Goal: Find specific page/section: Find specific page/section

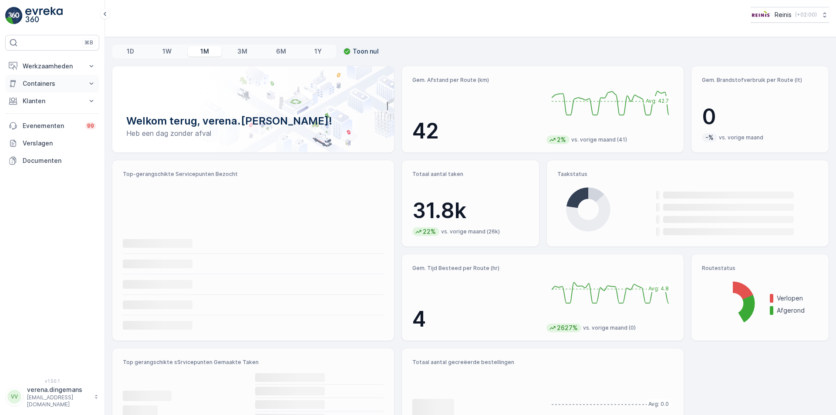
click at [50, 83] on p "Containers" at bounding box center [52, 83] width 59 height 9
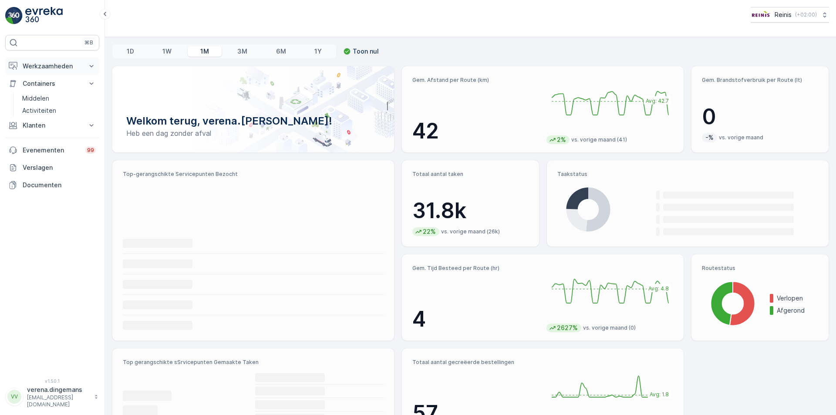
click at [59, 67] on p "Werkzaamheden" at bounding box center [52, 66] width 59 height 9
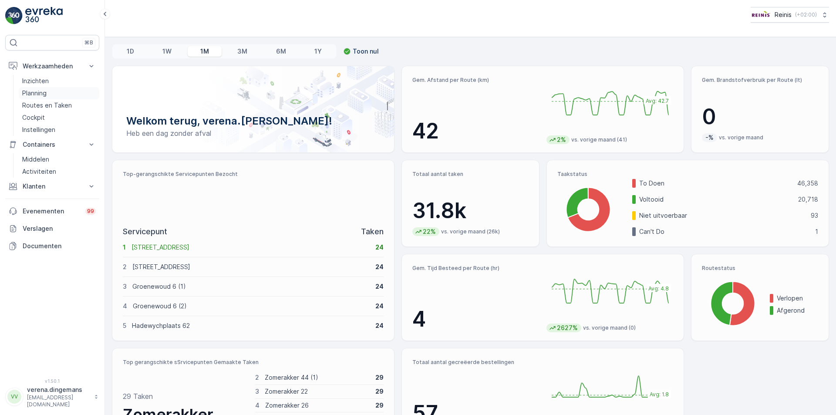
click at [33, 95] on p "Planning" at bounding box center [34, 93] width 24 height 9
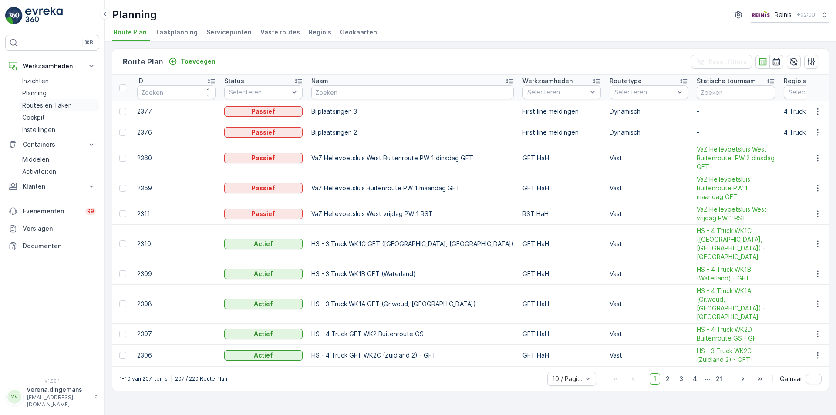
click at [41, 108] on p "Routes en Taken" at bounding box center [47, 105] width 50 height 9
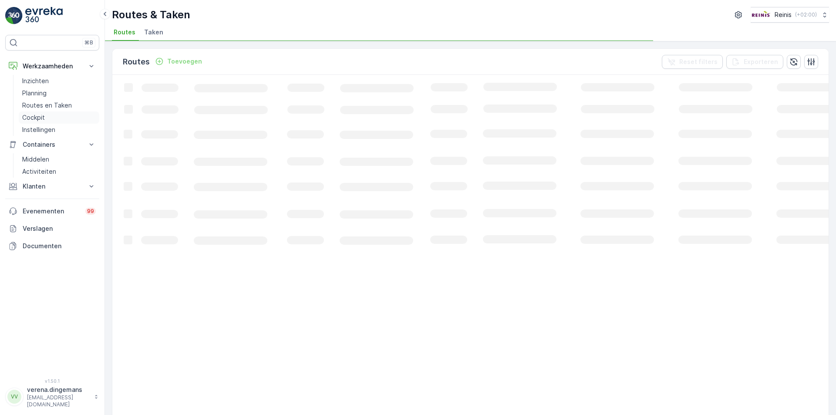
click at [43, 115] on p "Cockpit" at bounding box center [33, 117] width 23 height 9
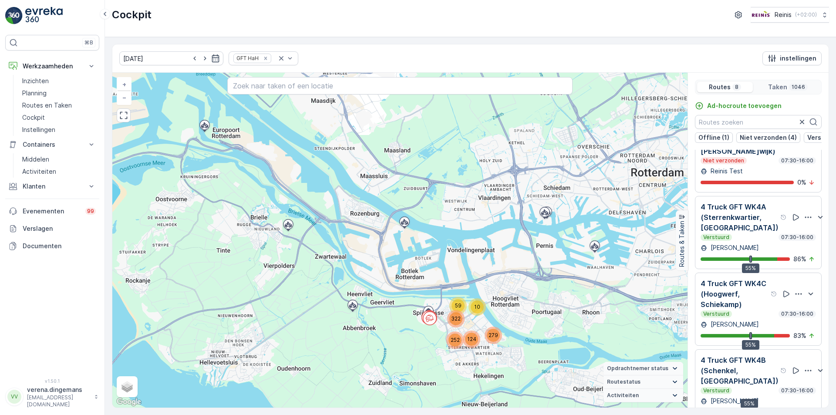
scroll to position [22, 0]
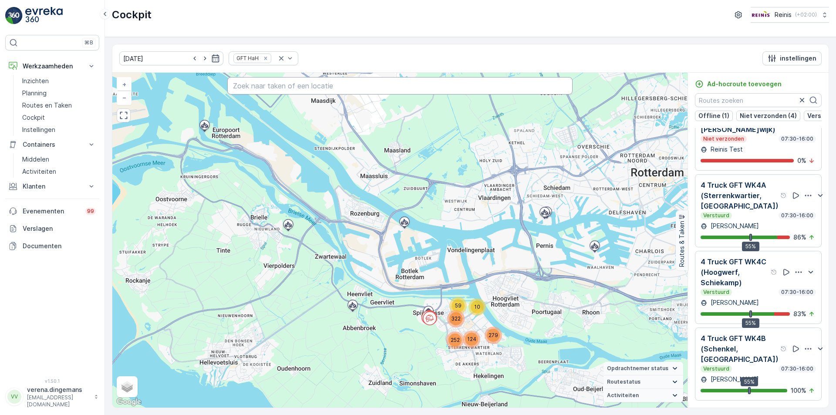
click at [327, 86] on input "text" at bounding box center [399, 85] width 345 height 17
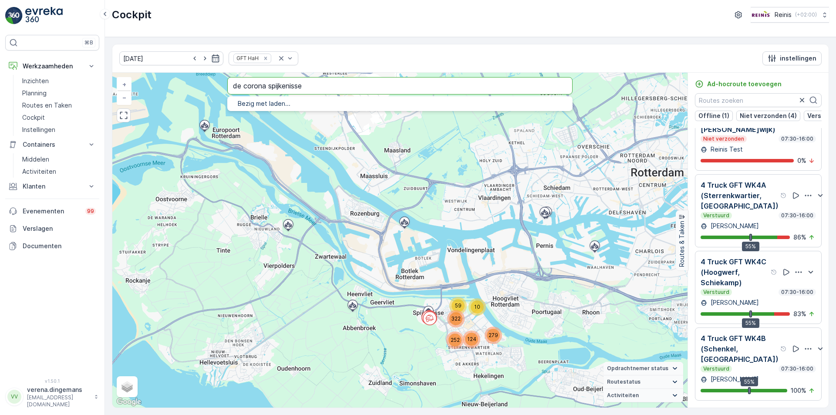
type input "de corona spijkenisse"
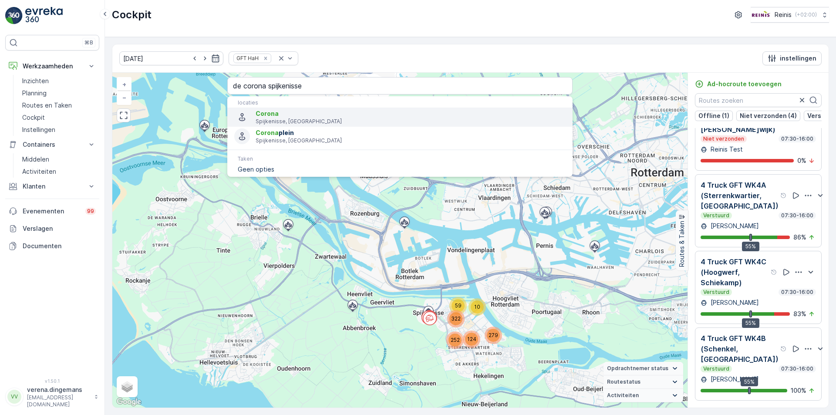
click at [303, 124] on p "Spijkenisse, [GEOGRAPHIC_DATA]" at bounding box center [411, 121] width 310 height 7
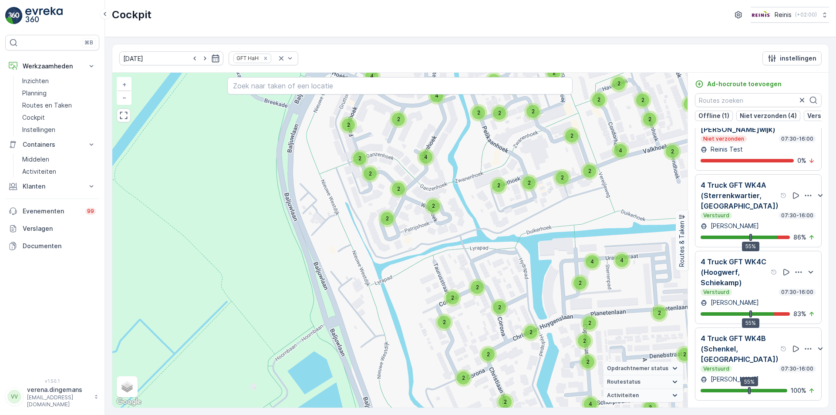
click at [747, 354] on p "4 Truck GFT WK4B (Schenkel, [GEOGRAPHIC_DATA])" at bounding box center [740, 348] width 78 height 31
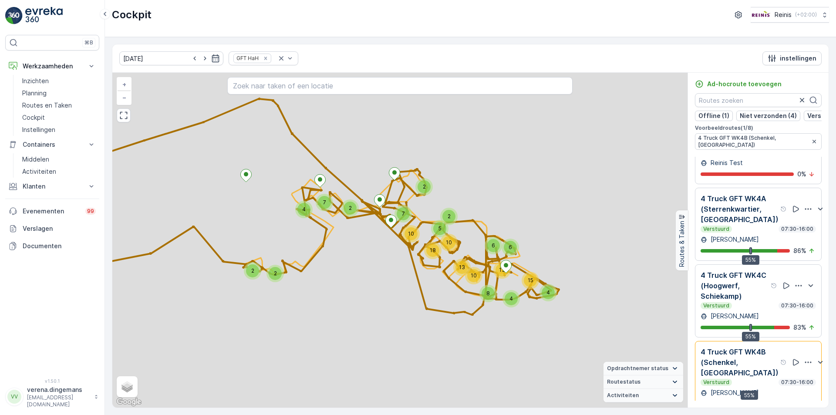
click at [763, 291] on p "4 Truck GFT WK4C (Hoogwerf, Schiekamp)" at bounding box center [735, 285] width 68 height 31
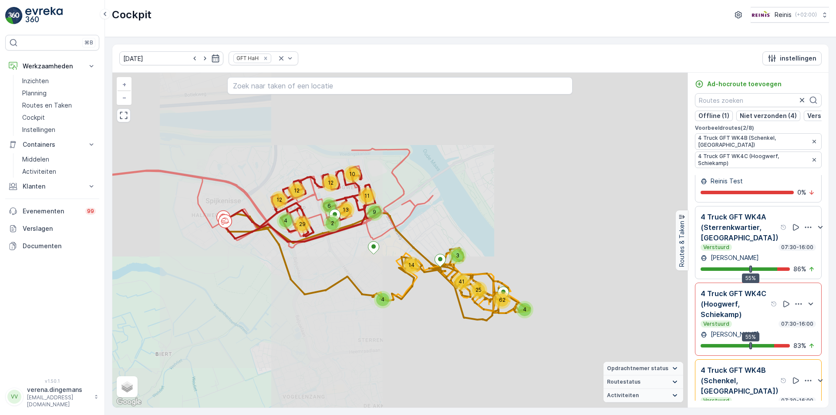
scroll to position [275, 0]
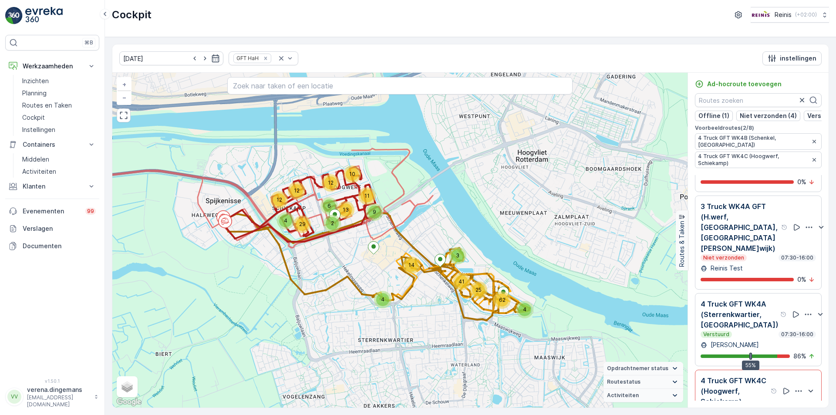
click at [745, 326] on p "4 Truck GFT WK4A (Sterrenkwartier, [GEOGRAPHIC_DATA])" at bounding box center [740, 314] width 78 height 31
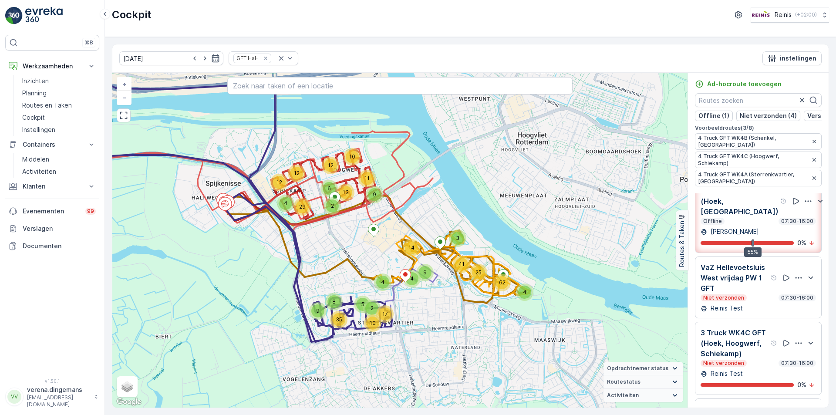
scroll to position [0, 0]
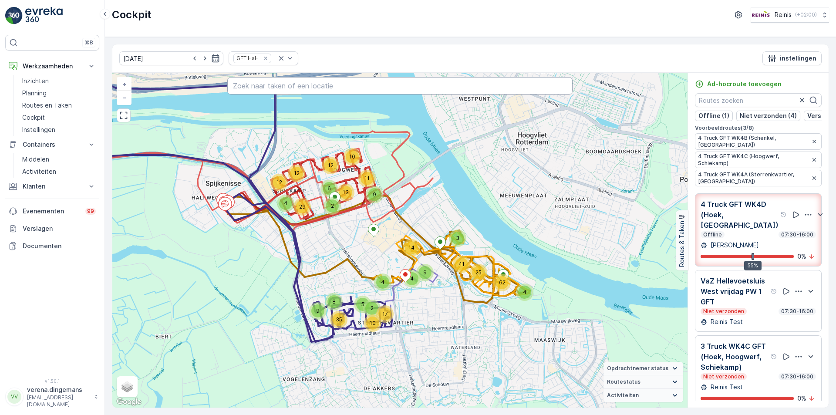
click at [311, 85] on input "text" at bounding box center [399, 85] width 345 height 17
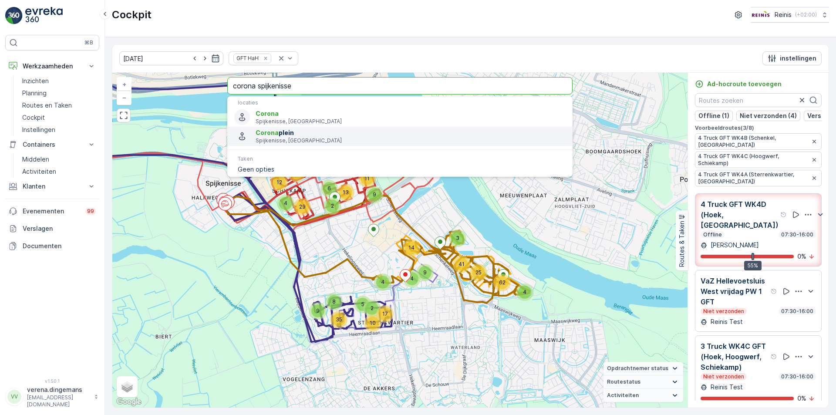
type input "corona spijkenisse"
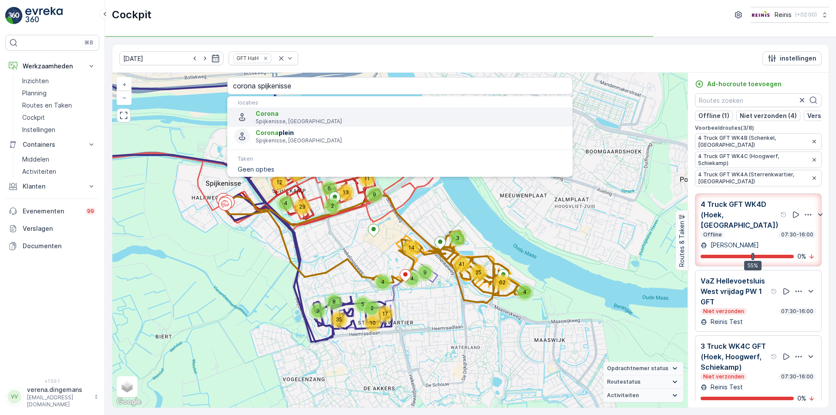
click at [297, 120] on p "Spijkenisse, [GEOGRAPHIC_DATA]" at bounding box center [411, 121] width 310 height 7
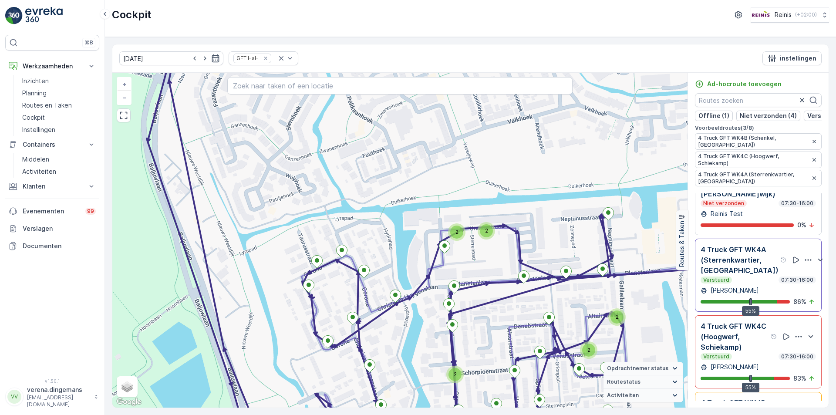
scroll to position [392, 0]
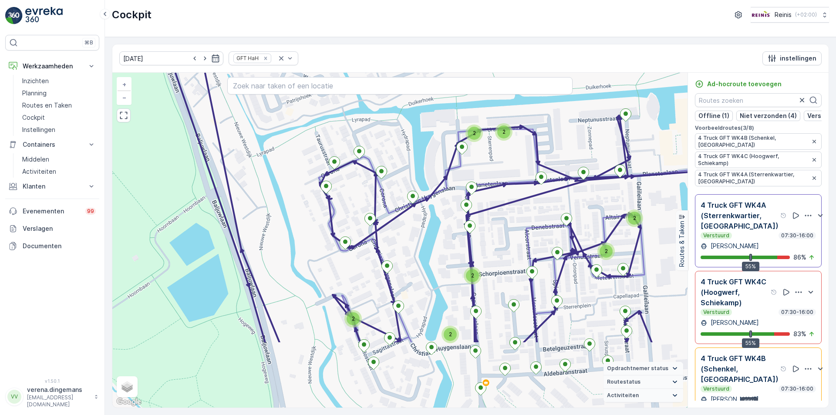
drag, startPoint x: 409, startPoint y: 358, endPoint x: 426, endPoint y: 260, distance: 100.4
click at [426, 260] on div "2 2 2 2 2 5 2 2 2 2 3 4 2 3 4 2 3 2 2 2 2 2 3 4 2 2 3 2 3 2 3 2 3 2 2 2 2 2 2 2…" at bounding box center [399, 240] width 575 height 335
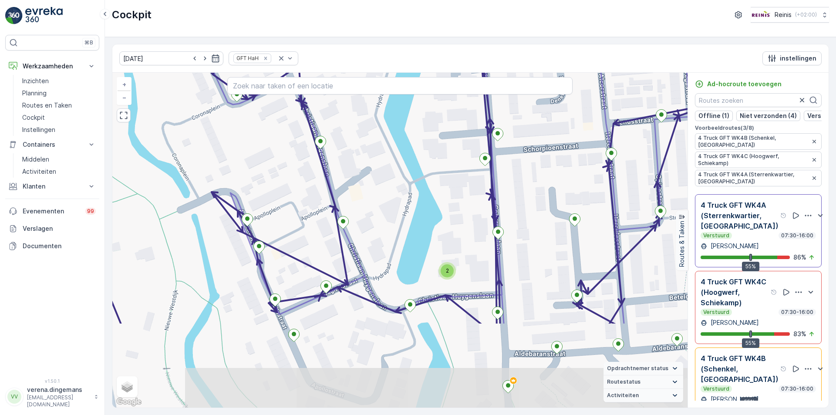
drag, startPoint x: 511, startPoint y: 370, endPoint x: 472, endPoint y: 247, distance: 129.3
click at [472, 247] on div "2 2 2 2 2 2 2 4 2 2 2 2 2 2 2 2 2 2 3 2 2 2 2 2 2 2 2 2 2 2 2 2 + − Satelliet s…" at bounding box center [399, 240] width 575 height 335
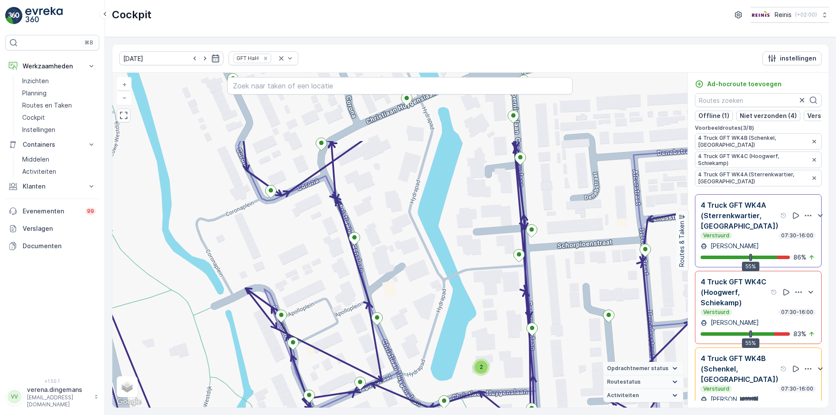
drag, startPoint x: 347, startPoint y: 142, endPoint x: 381, endPoint y: 244, distance: 107.6
click at [381, 244] on div "2 2 2 2 2 2 2 4 2 2 2 2 2 2 2 2 2 2 3 2 2 2 2 2 2 2 2 2 2 2 2 2 + − Satelliet s…" at bounding box center [399, 240] width 575 height 335
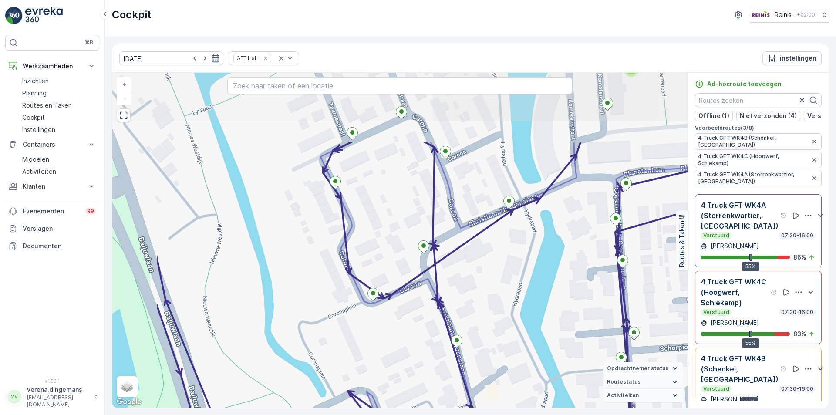
drag, startPoint x: 378, startPoint y: 153, endPoint x: 484, endPoint y: 260, distance: 149.7
click at [484, 260] on div "2 2 2 2 2 2 2 4 2 2 2 2 2 2 2 2 2 2 3 2 2 2 2 2 2 2 2 2 2 2 2 2 + − Satelliet s…" at bounding box center [399, 240] width 575 height 335
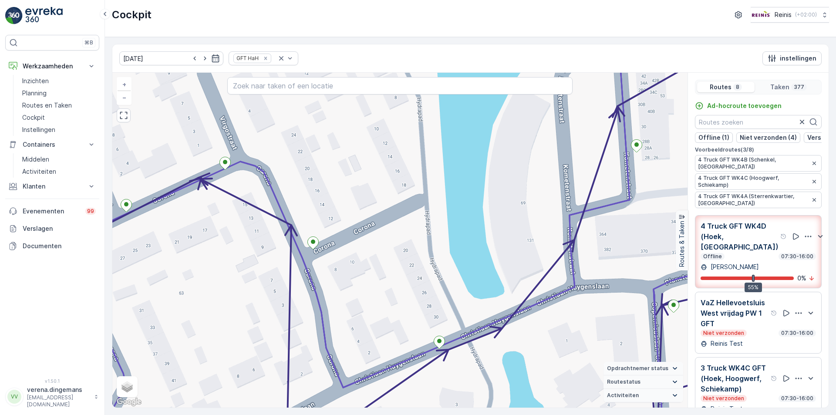
scroll to position [392, 0]
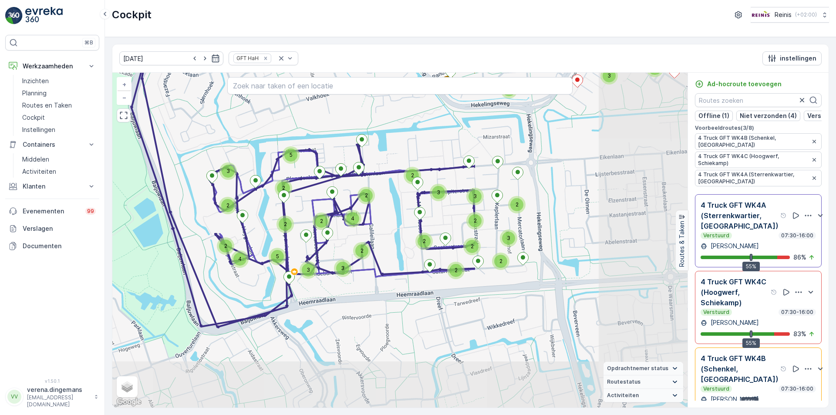
drag, startPoint x: 646, startPoint y: 325, endPoint x: 361, endPoint y: 232, distance: 300.0
click at [361, 232] on div "2 2 2 2 2 2 8 6 4 3 4 3 4 4 2 4 2 2 2 4 2 2 4 2 2 2 7 2 2 4 4 6 2 4 6 3 2 2 3 2…" at bounding box center [399, 240] width 575 height 335
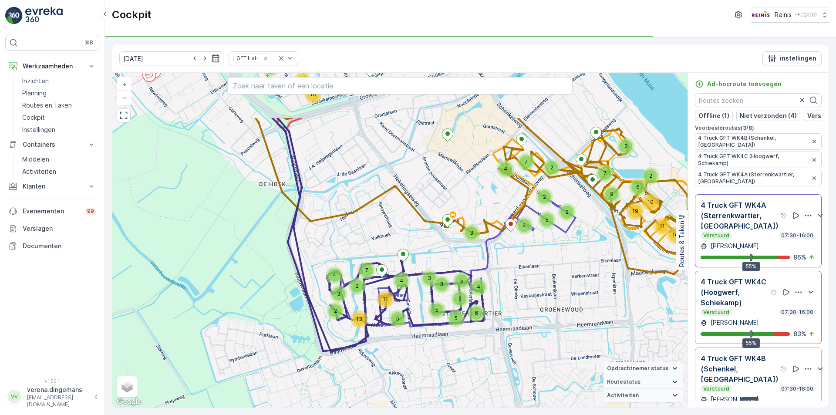
drag, startPoint x: 397, startPoint y: 141, endPoint x: 374, endPoint y: 226, distance: 87.5
click at [374, 226] on div "2 2 5 2 2 10 11 6 19 9 7 6 4 6 5 10 8 12 16 3 2 4 3 7 2 5 4 13 11 9 4 5 3 5 4 6…" at bounding box center [399, 240] width 575 height 335
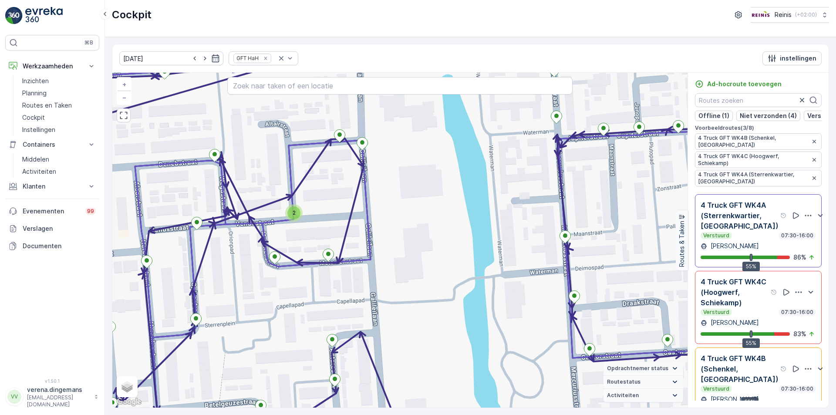
click at [743, 306] on p "4 Truck GFT WK4C (Hoogwerf, Schiekamp)" at bounding box center [735, 292] width 68 height 31
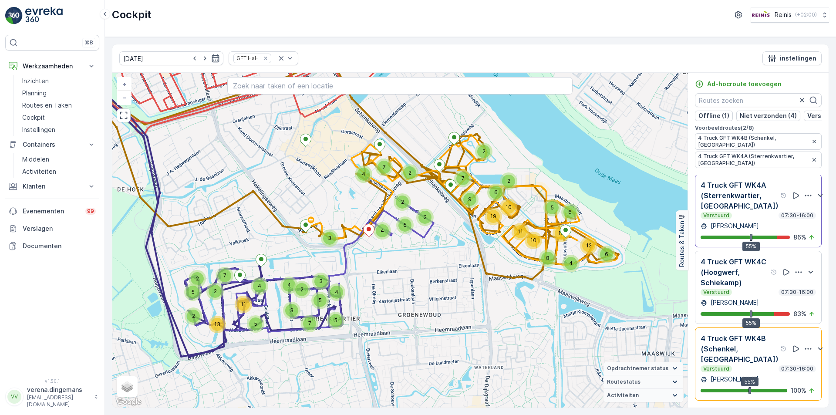
click at [754, 366] on div "Verstuurd 07:30-16:00" at bounding box center [758, 368] width 115 height 7
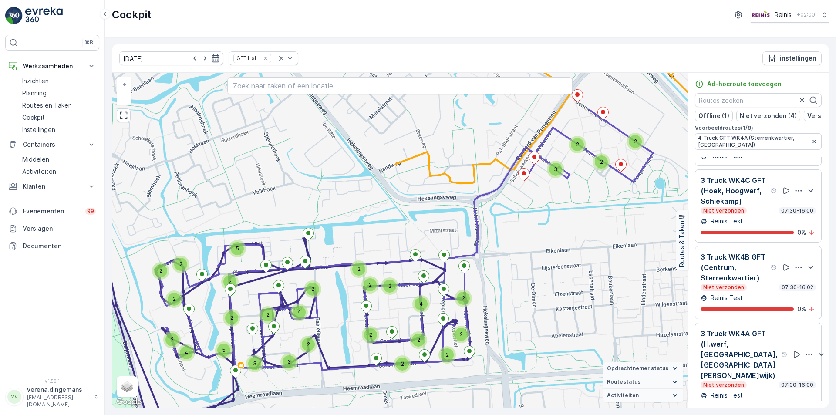
scroll to position [0, 0]
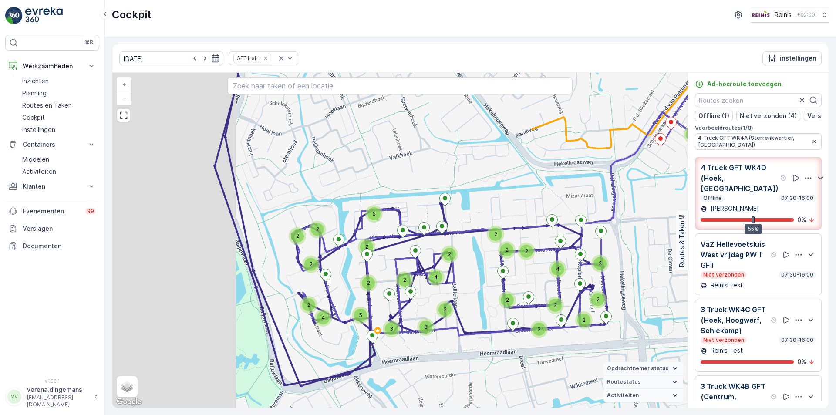
drag, startPoint x: 318, startPoint y: 336, endPoint x: 462, endPoint y: 296, distance: 150.1
click at [462, 296] on div "2 2 2 2 2 2 2 2 2 2 5 3 2 2 3 4 5 4 2 2 2 2 2 2 3 4 2 2 2 + − Satelliet stappen…" at bounding box center [399, 240] width 575 height 335
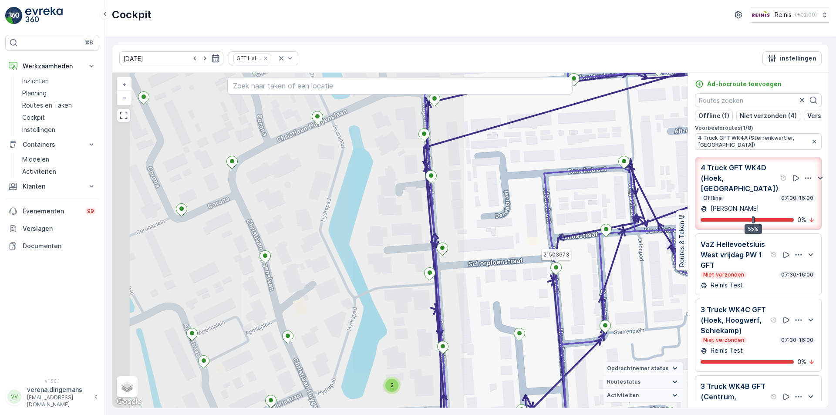
drag, startPoint x: 189, startPoint y: 304, endPoint x: 551, endPoint y: 273, distance: 362.8
click at [551, 273] on icon at bounding box center [555, 268] width 11 height 13
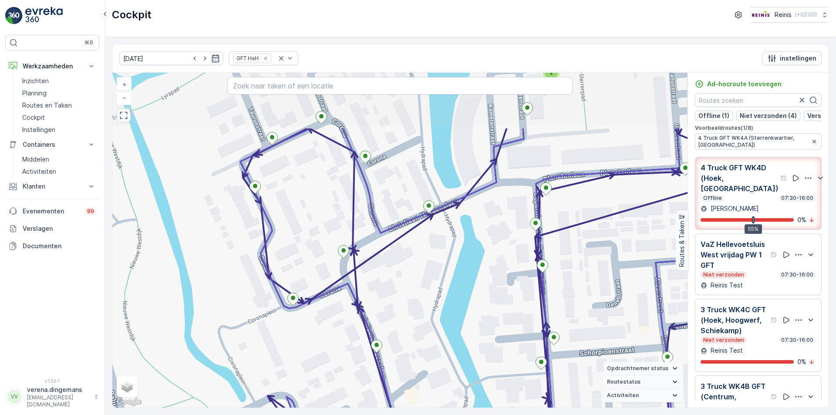
drag, startPoint x: 263, startPoint y: 279, endPoint x: 375, endPoint y: 368, distance: 142.8
click at [375, 368] on div "2 2 2 2 2 + − Satelliet stappenplan Terrein Hybride Leaflet Sneltoetsen Kaartge…" at bounding box center [399, 240] width 575 height 335
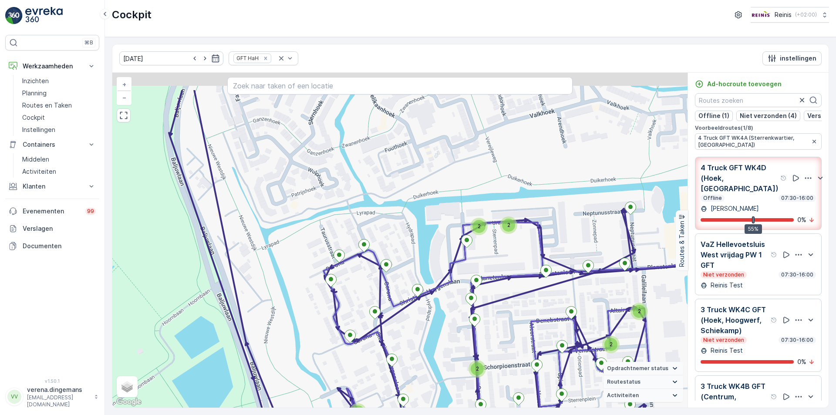
drag, startPoint x: 414, startPoint y: 239, endPoint x: 396, endPoint y: 294, distance: 57.6
click at [396, 294] on div "2 2 2 2 2 2 2 2 2 2 2 2 2 + − Satelliet stappenplan Terrein Hybride Leaflet Sne…" at bounding box center [399, 240] width 575 height 335
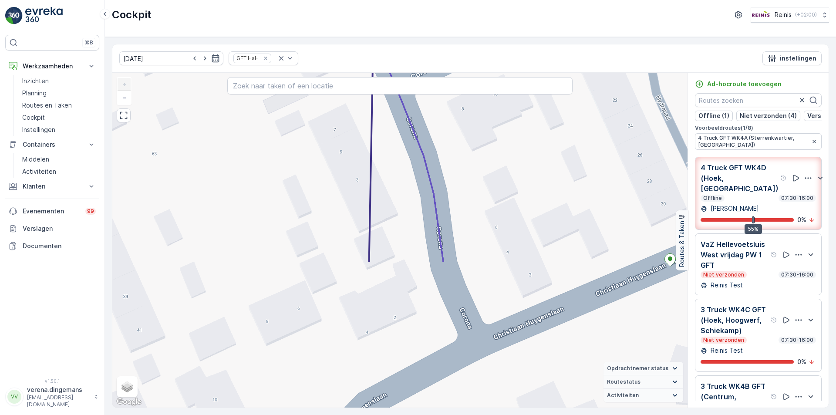
drag, startPoint x: 405, startPoint y: 321, endPoint x: 455, endPoint y: 141, distance: 186.2
click at [455, 141] on div "+ − Satelliet stappenplan Terrein Hybride Leaflet Sneltoetsen Kaartgegevens Kaa…" at bounding box center [399, 240] width 575 height 335
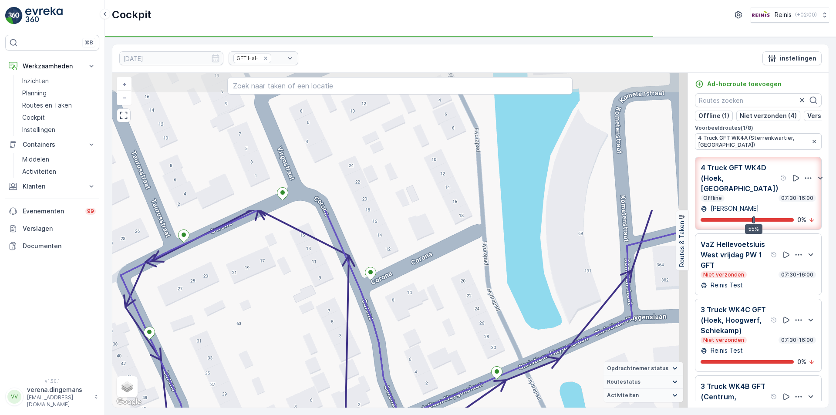
drag, startPoint x: 452, startPoint y: 197, endPoint x: 318, endPoint y: 198, distance: 133.7
click at [401, 299] on div "+ − Satelliet stappenplan Terrein Hybride Leaflet Sneltoetsen Kaartgegevens Kaa…" at bounding box center [399, 240] width 575 height 335
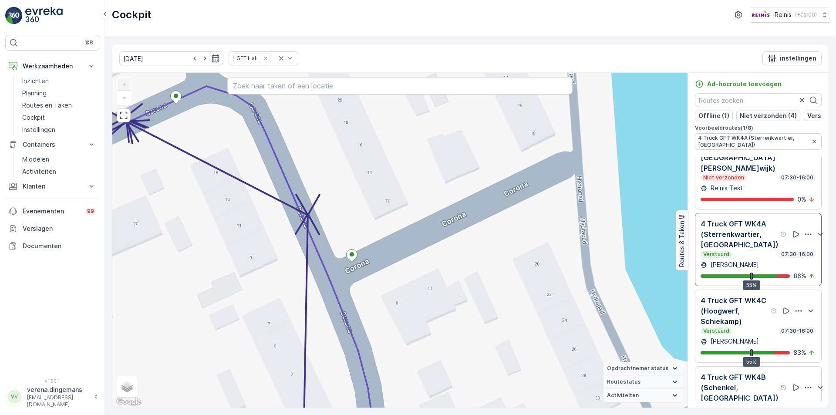
scroll to position [348, 0]
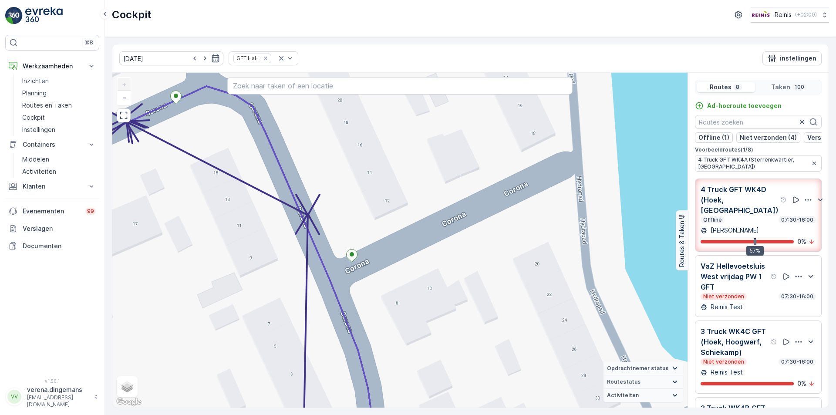
scroll to position [348, 0]
